Goal: Task Accomplishment & Management: Manage account settings

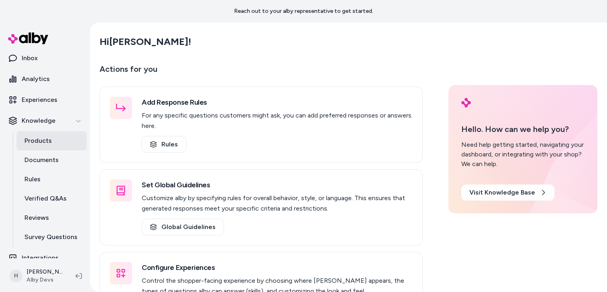
scroll to position [55, 0]
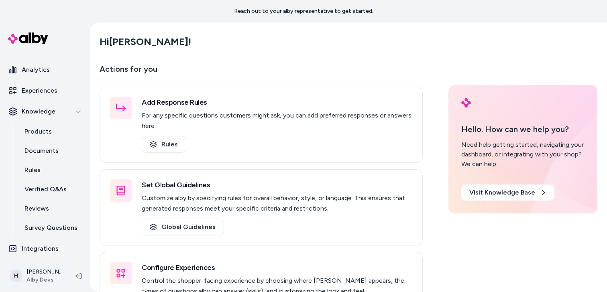
click at [51, 274] on html "Reach out to your alby representative to get started. Home Agents Inbox Analyti…" at bounding box center [303, 146] width 607 height 292
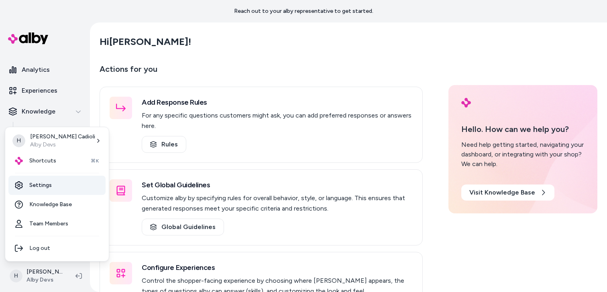
click at [54, 190] on link "Settings" at bounding box center [56, 185] width 97 height 19
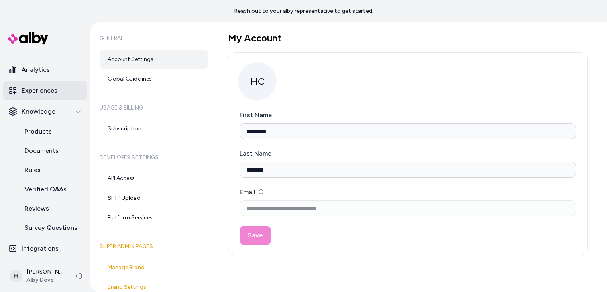
click at [54, 87] on p "Experiences" at bounding box center [40, 91] width 36 height 10
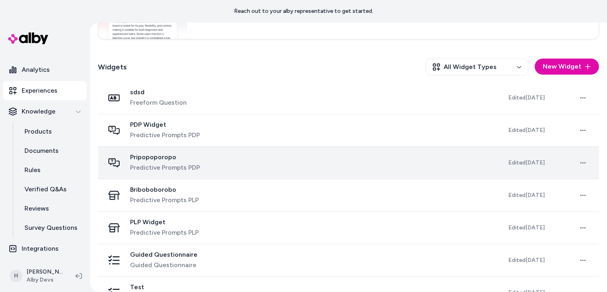
scroll to position [222, 0]
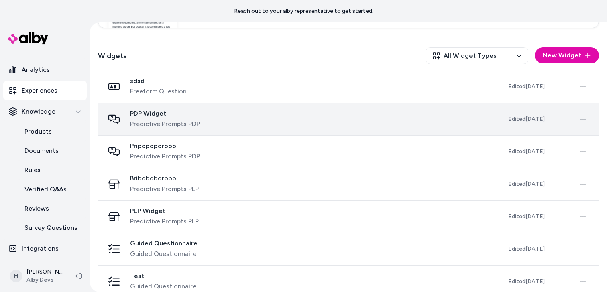
click at [200, 113] on div "PDP Widget Predictive Prompts PDP" at bounding box center [299, 119] width 391 height 19
click at [194, 122] on span "Predictive Prompts PDP" at bounding box center [165, 124] width 70 height 10
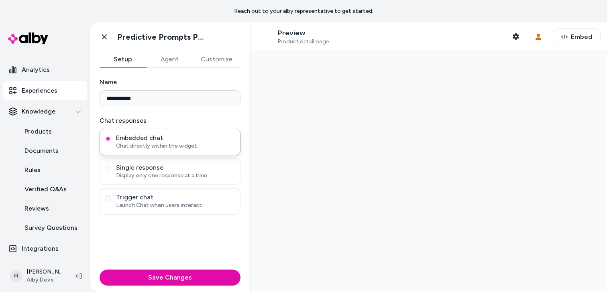
click at [212, 65] on button "Customize" at bounding box center [217, 59] width 48 height 16
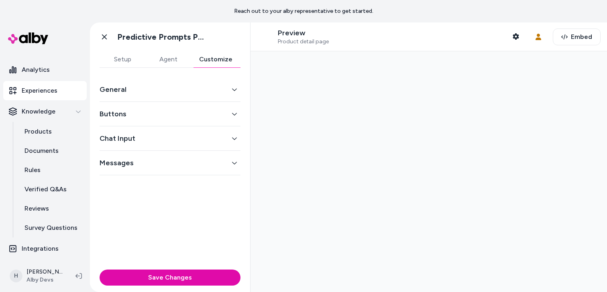
click at [208, 94] on button "General" at bounding box center [170, 89] width 141 height 11
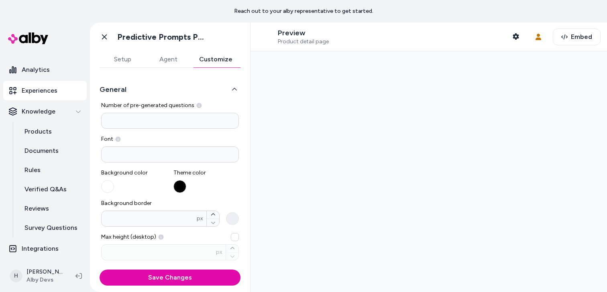
click at [231, 88] on button "General" at bounding box center [170, 89] width 141 height 11
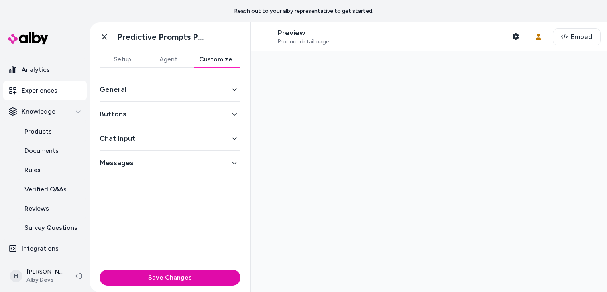
click at [223, 125] on div "Buttons" at bounding box center [170, 114] width 141 height 24
click at [236, 121] on div "Buttons" at bounding box center [170, 114] width 141 height 24
click at [236, 114] on icon "button" at bounding box center [235, 114] width 6 height 6
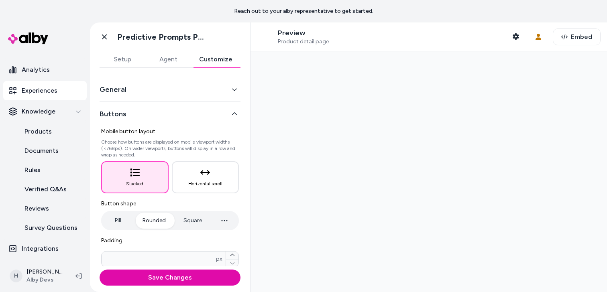
click at [237, 115] on icon "button" at bounding box center [235, 114] width 6 height 6
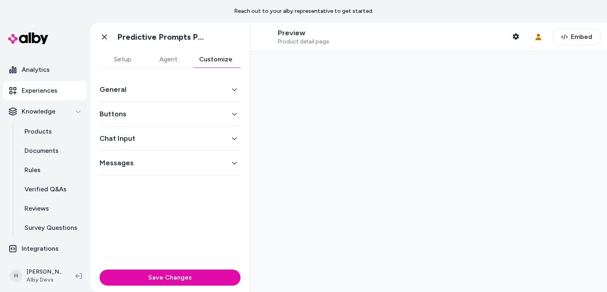
click at [235, 90] on icon "button" at bounding box center [234, 90] width 5 height 2
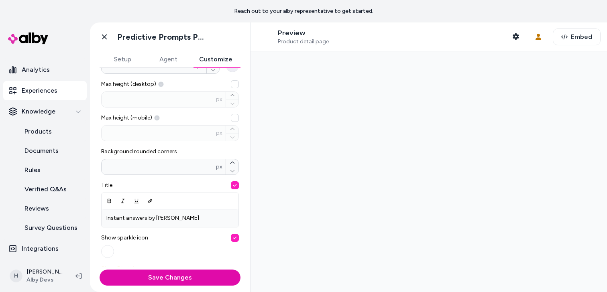
scroll to position [102, 0]
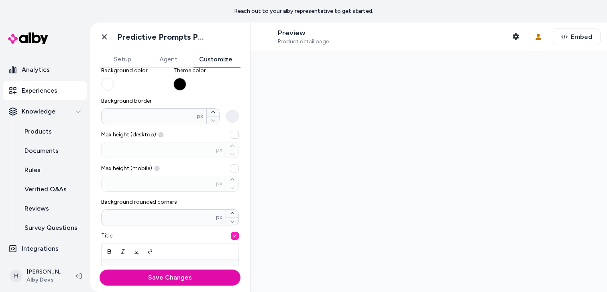
click at [181, 83] on button "button" at bounding box center [179, 84] width 13 height 13
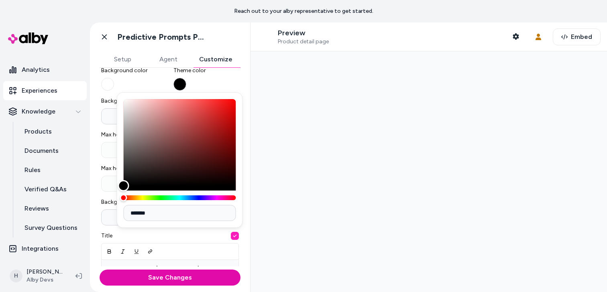
click at [181, 83] on button "button" at bounding box center [179, 84] width 13 height 13
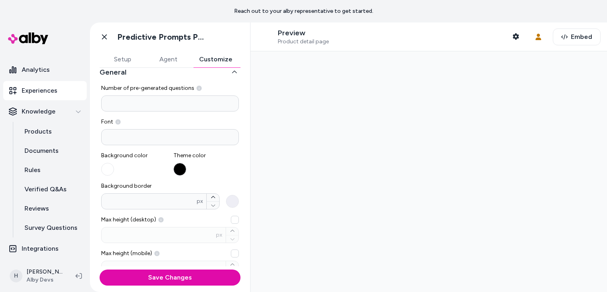
scroll to position [0, 0]
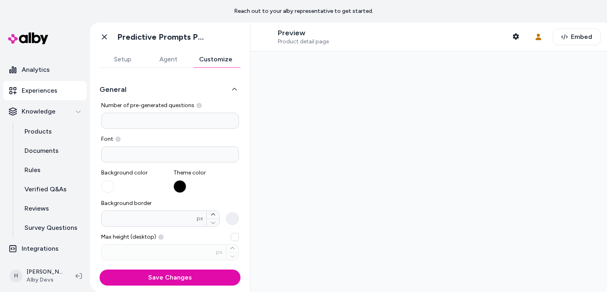
click at [182, 189] on button "button" at bounding box center [179, 186] width 13 height 13
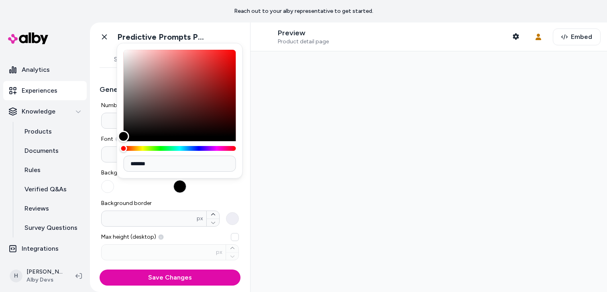
click at [182, 189] on button "button" at bounding box center [179, 186] width 13 height 13
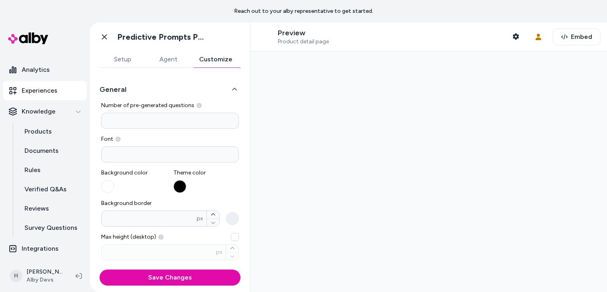
click at [182, 189] on button "button" at bounding box center [179, 186] width 13 height 13
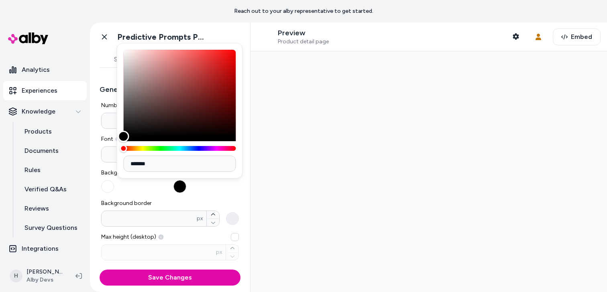
click at [182, 189] on button "button" at bounding box center [179, 186] width 13 height 13
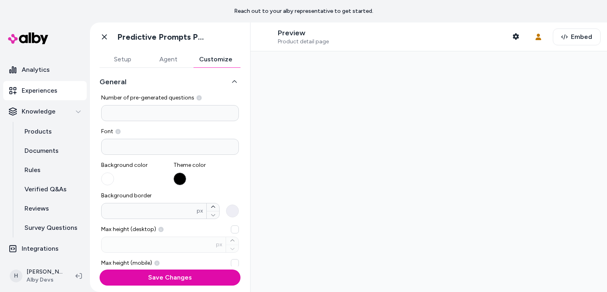
scroll to position [8, 0]
click at [181, 180] on button "button" at bounding box center [179, 178] width 13 height 13
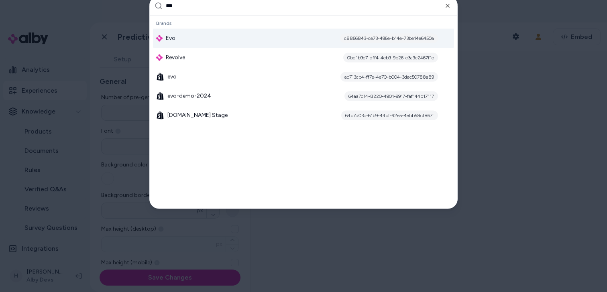
type input "***"
click at [277, 40] on div "Evo c8866843-ce73-496e-b14e-73be14e6450a" at bounding box center [303, 37] width 301 height 19
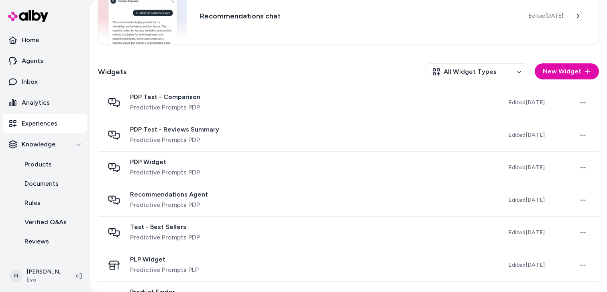
scroll to position [212, 0]
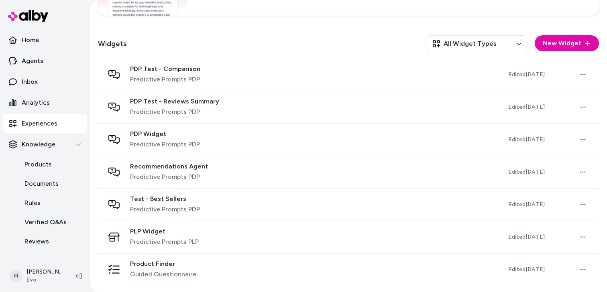
click at [192, 141] on span "Predictive Prompts PDP" at bounding box center [165, 145] width 70 height 10
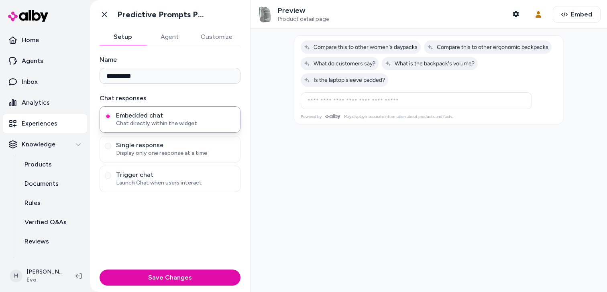
click at [177, 38] on button "Agent" at bounding box center [169, 37] width 47 height 16
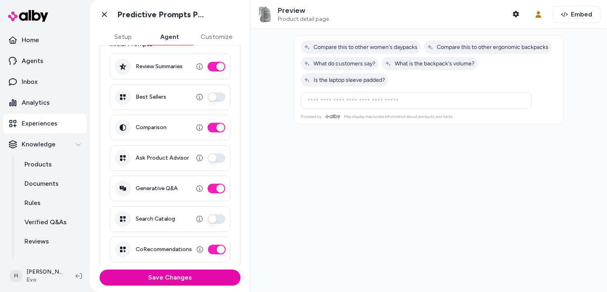
scroll to position [202, 0]
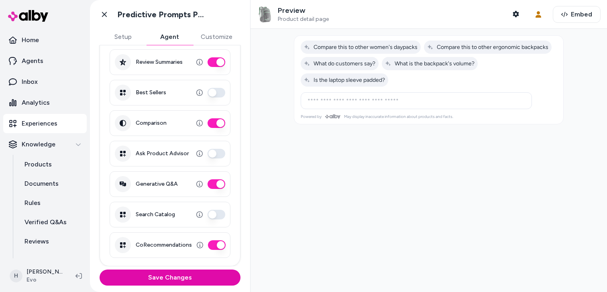
click at [220, 34] on button "Customize" at bounding box center [217, 37] width 48 height 16
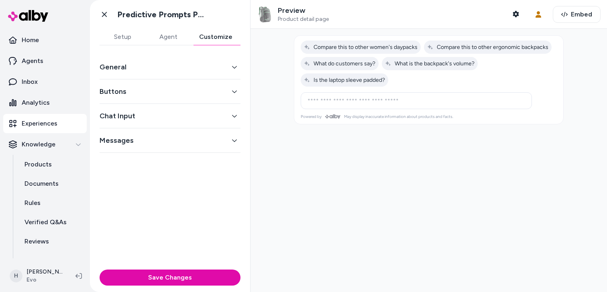
click at [186, 67] on button "General" at bounding box center [170, 66] width 141 height 11
